Goal: Task Accomplishment & Management: Manage account settings

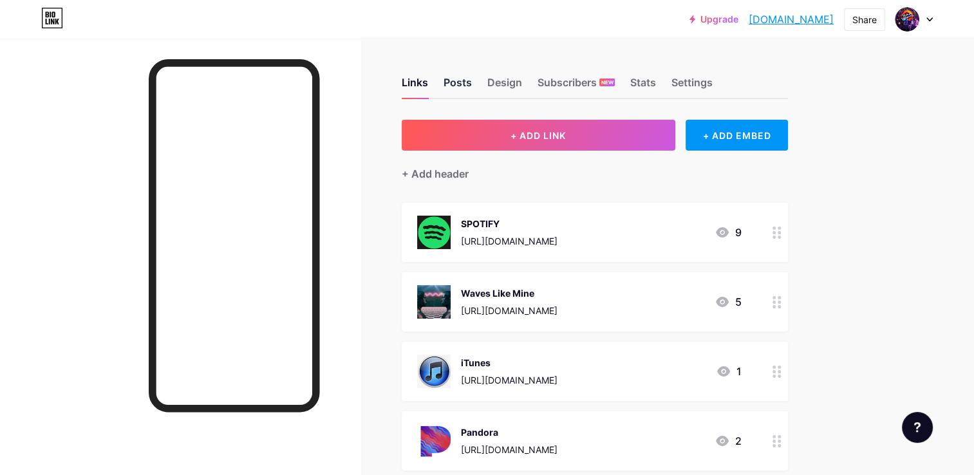
click at [465, 82] on div "Posts" at bounding box center [458, 86] width 28 height 23
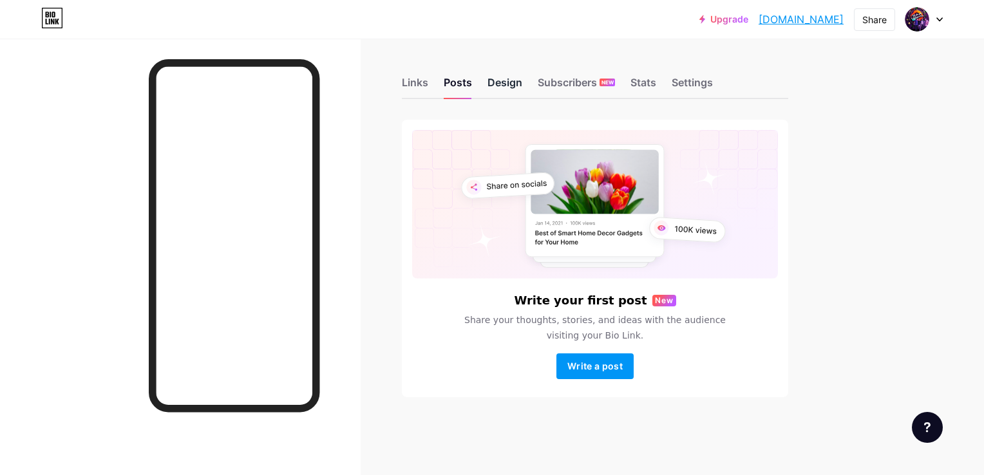
click at [502, 83] on div "Design" at bounding box center [504, 86] width 35 height 23
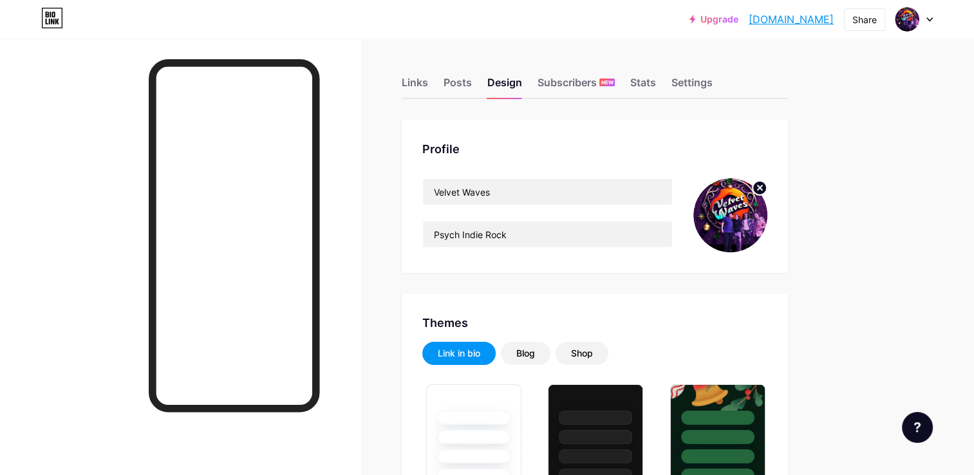
click at [714, 213] on img at bounding box center [731, 215] width 74 height 74
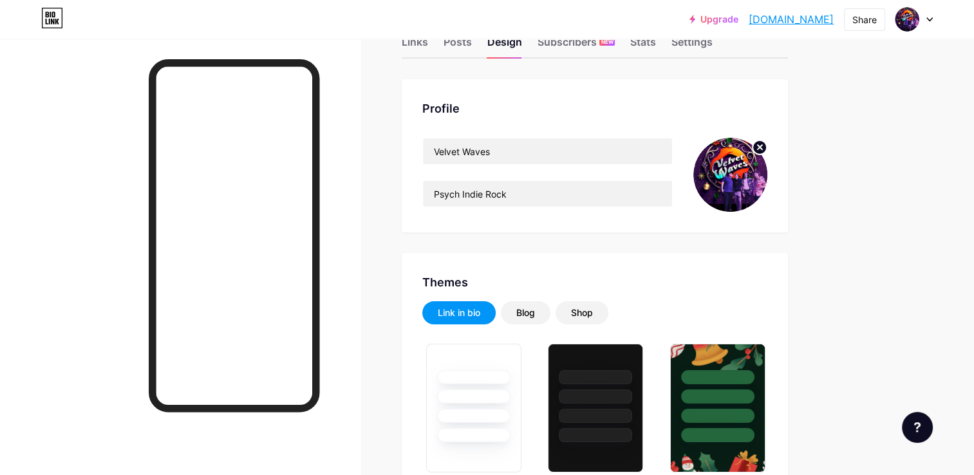
scroll to position [41, 0]
click at [760, 151] on circle at bounding box center [760, 147] width 14 height 14
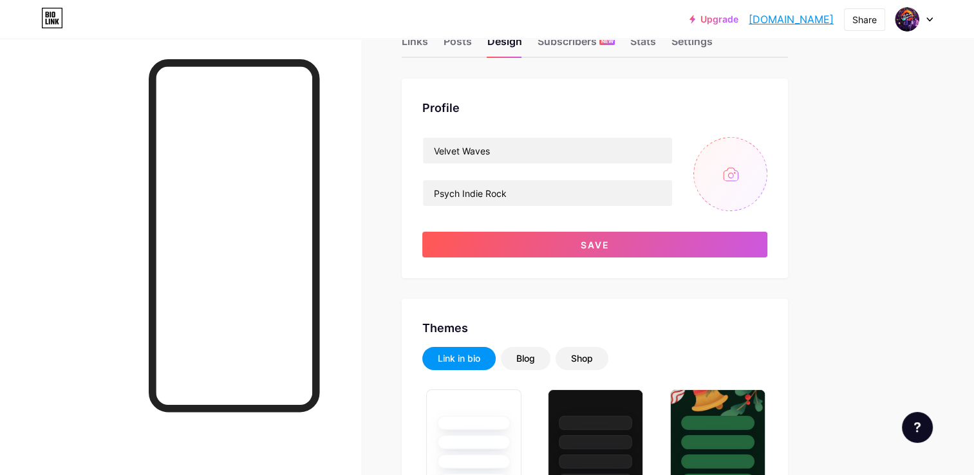
click at [726, 164] on input "file" at bounding box center [731, 174] width 74 height 74
type input "C:\fakepath\y.jpg"
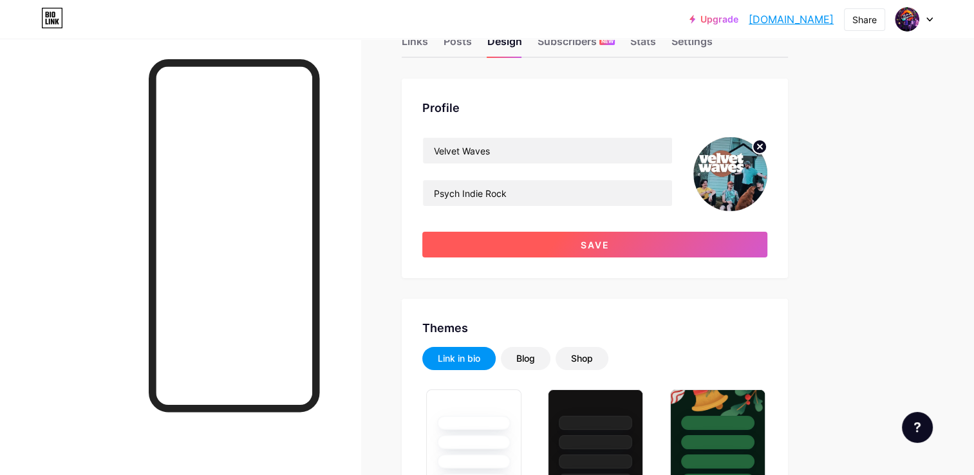
click at [598, 250] on button "Save" at bounding box center [594, 245] width 345 height 26
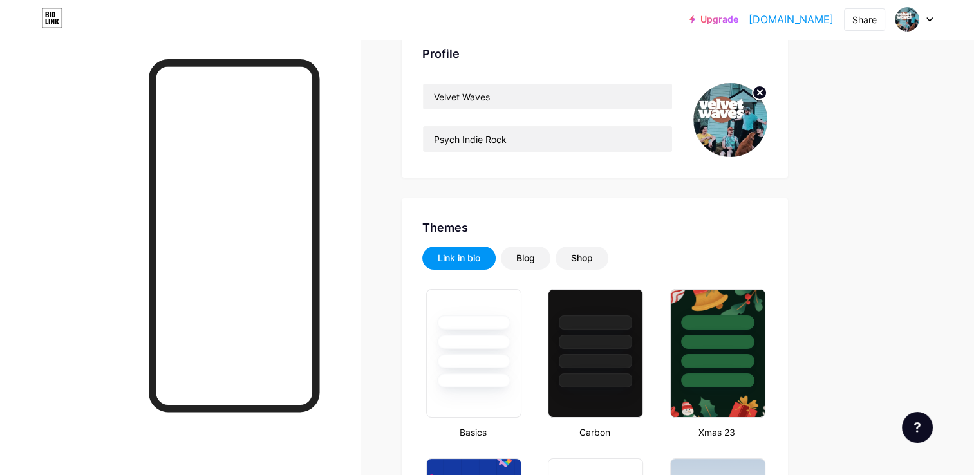
scroll to position [100, 0]
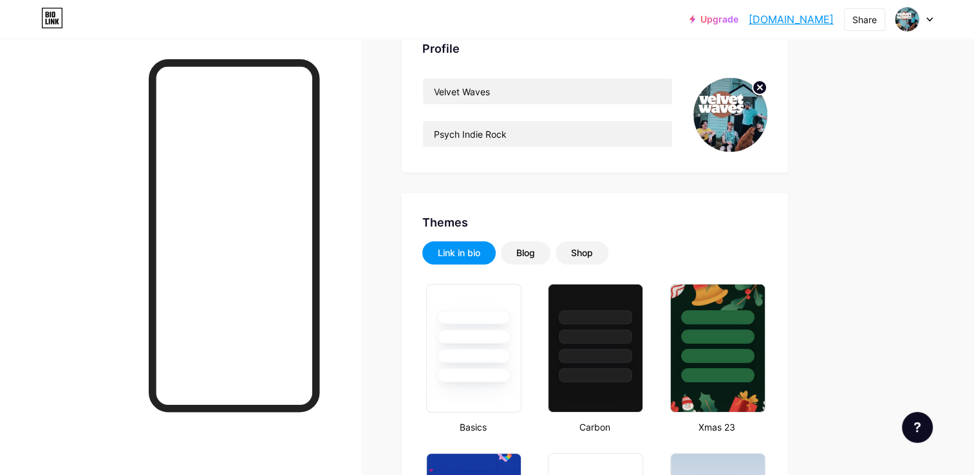
click at [719, 128] on img at bounding box center [731, 115] width 74 height 74
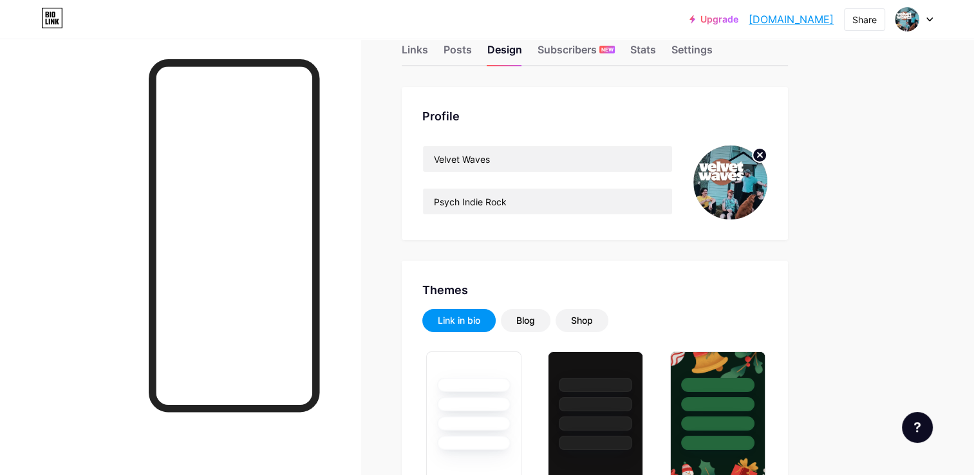
scroll to position [0, 0]
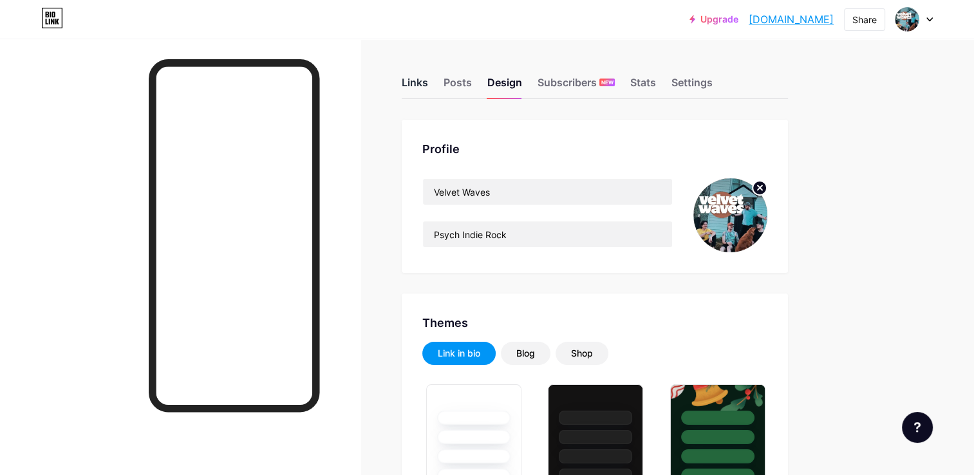
click at [405, 81] on div "Links" at bounding box center [415, 86] width 26 height 23
